Goal: Information Seeking & Learning: Learn about a topic

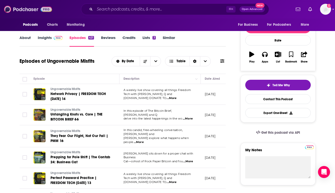
click at [31, 11] on img at bounding box center [28, 10] width 48 height 10
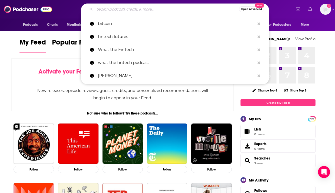
click at [116, 11] on input "Search podcasts, credits, & more..." at bounding box center [167, 9] width 144 height 8
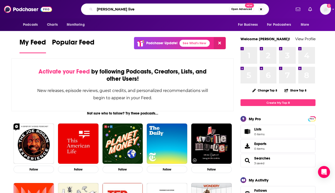
type input "[PERSON_NAME] live"
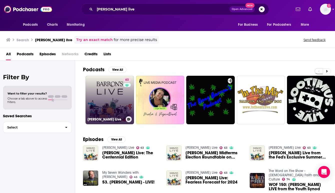
click at [109, 95] on link "63 [PERSON_NAME] Live" at bounding box center [110, 100] width 49 height 49
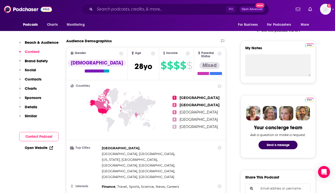
scroll to position [160, 0]
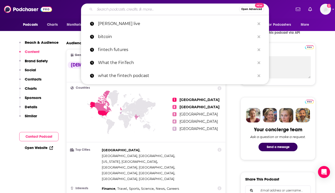
click at [106, 11] on input "Search podcasts, credits, & more..." at bounding box center [167, 9] width 144 height 8
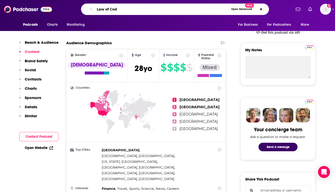
type input "Law of Code"
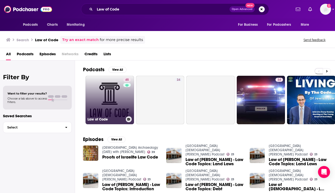
click at [113, 93] on link "45 Law of Code" at bounding box center [110, 100] width 49 height 49
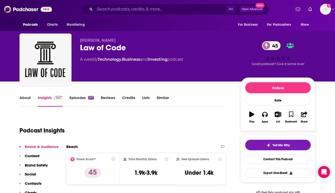
click at [78, 99] on link "Episodes 157" at bounding box center [82, 101] width 24 height 12
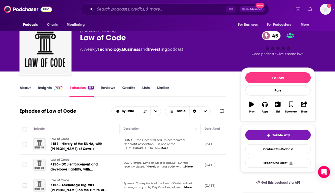
scroll to position [40, 0]
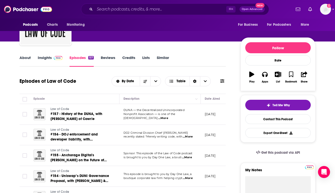
click at [210, 115] on p "[DATE]" at bounding box center [210, 114] width 11 height 4
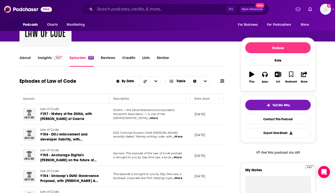
scroll to position [0, 20]
